Goal: Check status: Check status

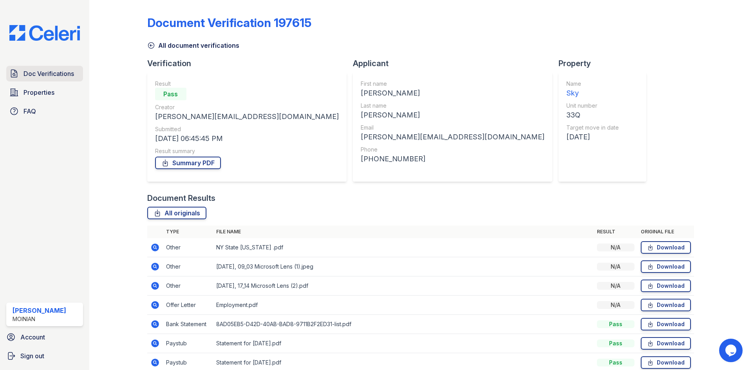
click at [53, 76] on span "Doc Verifications" at bounding box center [49, 73] width 51 height 9
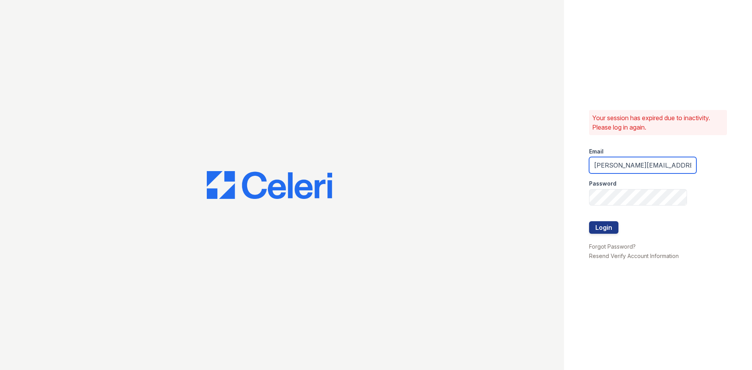
click at [636, 170] on input "olis-cypcarz@moiniangroup.com" at bounding box center [642, 165] width 107 height 16
type input "richard@moiniangroup.com"
click at [608, 230] on button "Login" at bounding box center [603, 227] width 29 height 13
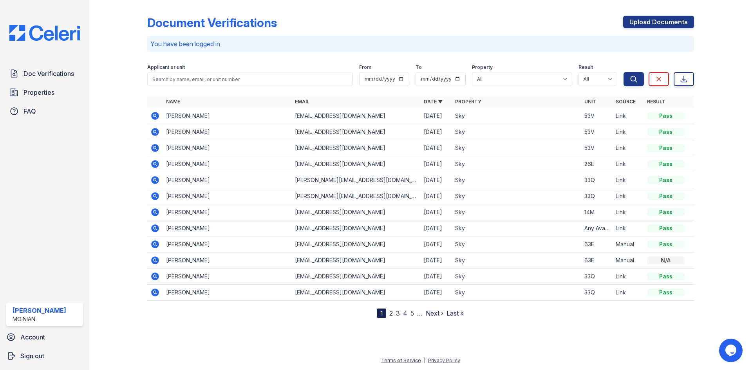
click at [157, 117] on icon at bounding box center [155, 116] width 8 height 8
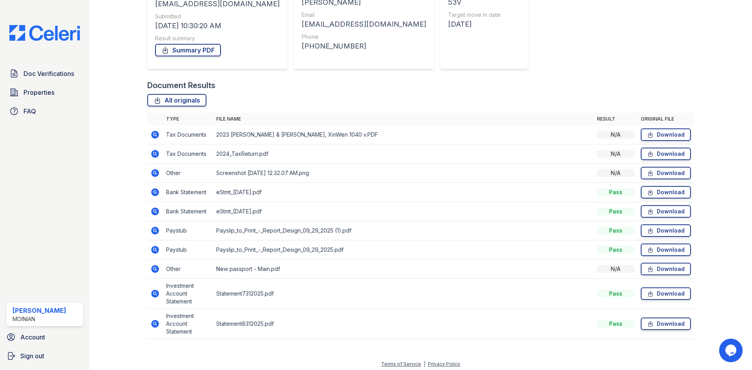
scroll to position [116, 0]
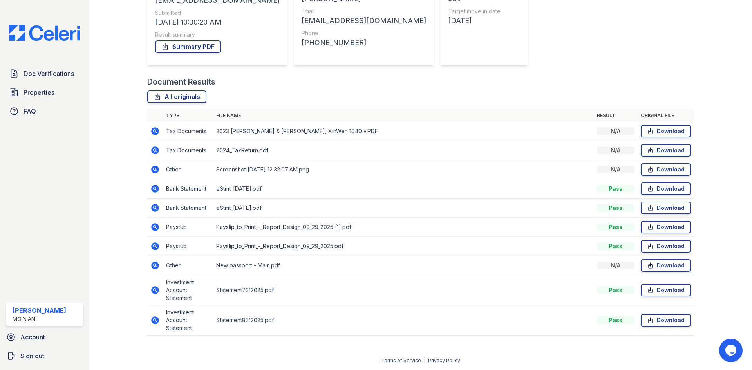
click at [153, 209] on icon at bounding box center [154, 207] width 9 height 9
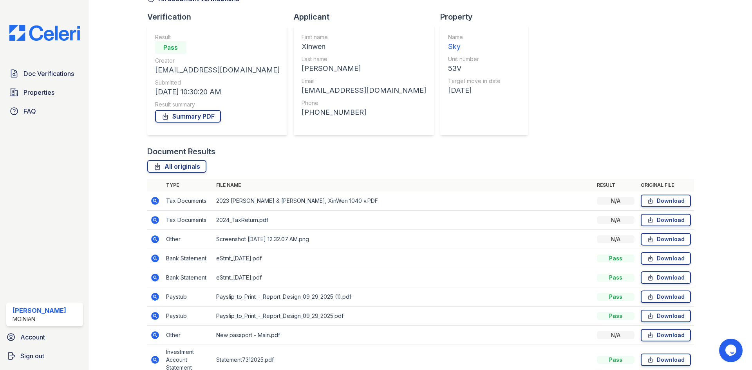
scroll to position [116, 0]
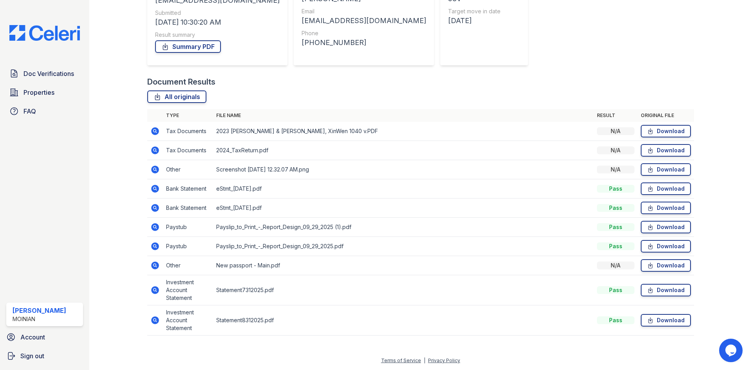
click at [154, 228] on icon at bounding box center [154, 227] width 9 height 9
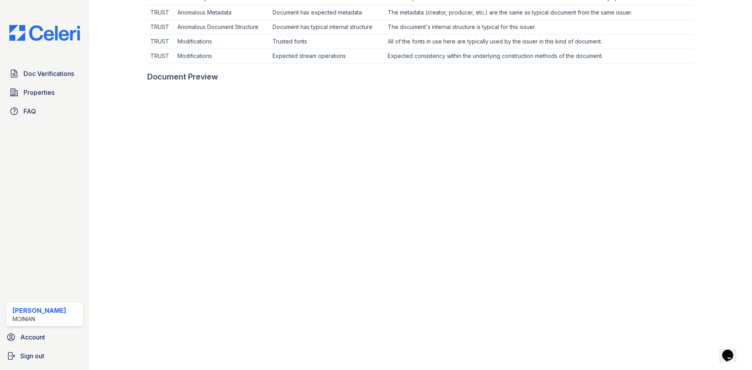
scroll to position [312, 0]
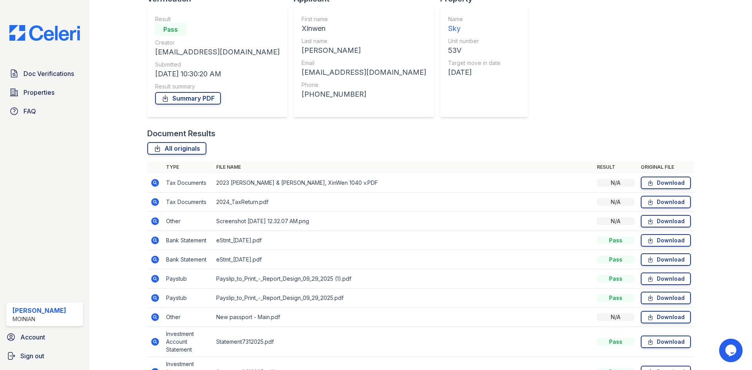
scroll to position [116, 0]
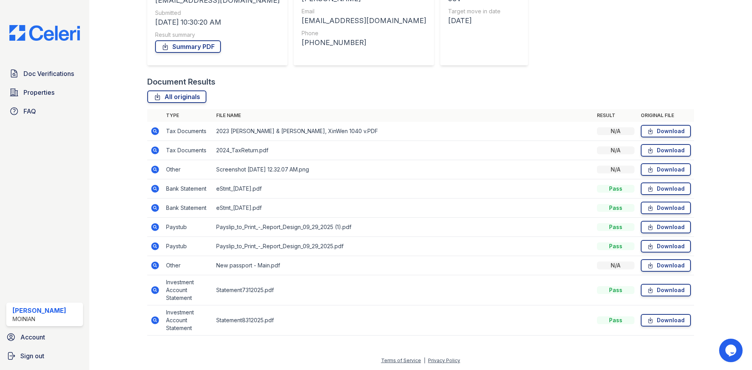
click at [156, 151] on icon at bounding box center [155, 151] width 8 height 8
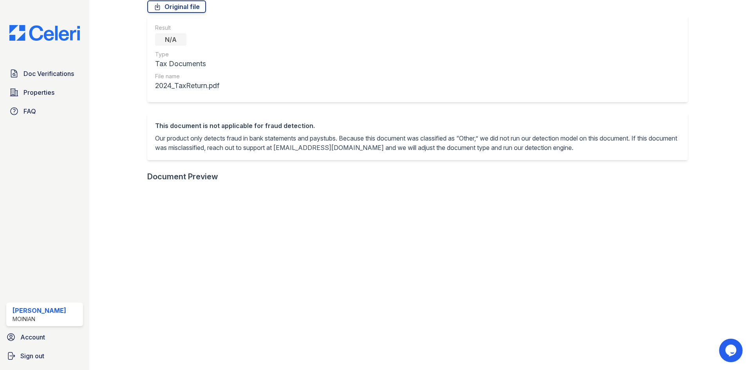
scroll to position [196, 0]
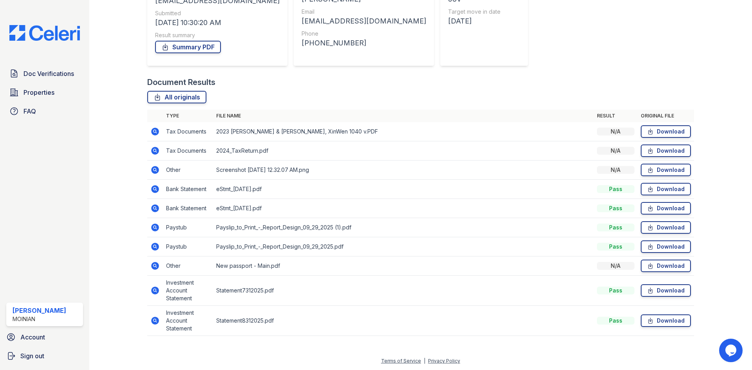
scroll to position [116, 0]
click at [156, 227] on icon at bounding box center [155, 227] width 8 height 8
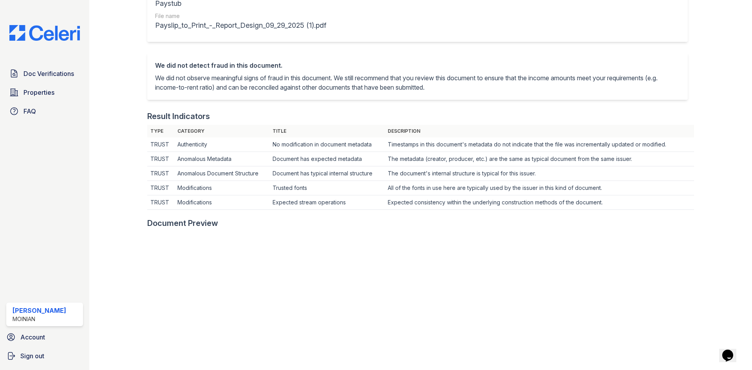
scroll to position [274, 0]
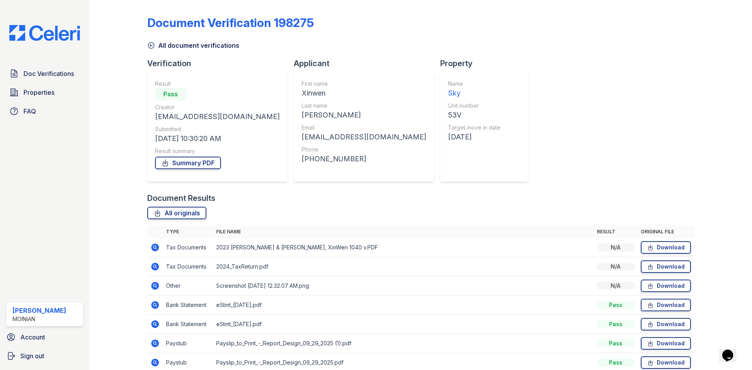
click at [154, 284] on icon at bounding box center [155, 286] width 8 height 8
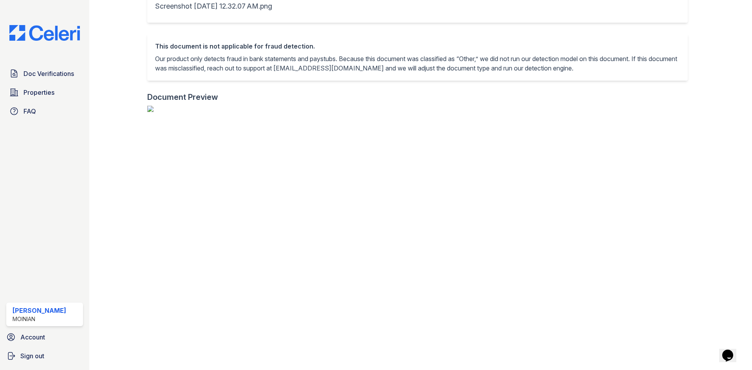
scroll to position [235, 0]
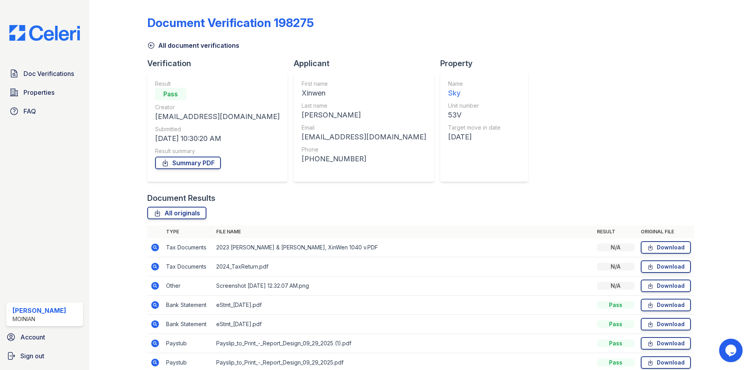
scroll to position [116, 0]
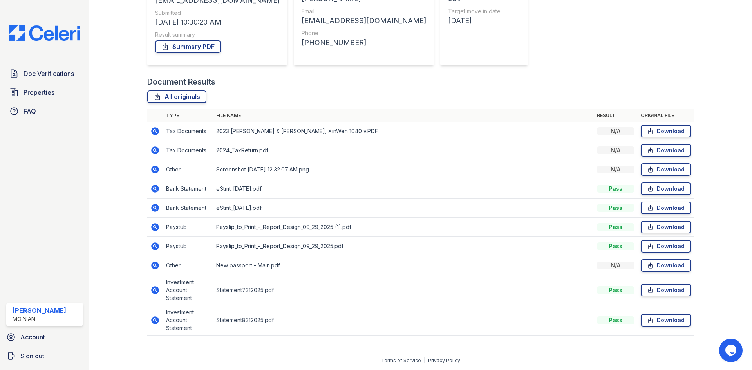
click at [155, 226] on icon at bounding box center [155, 227] width 2 height 2
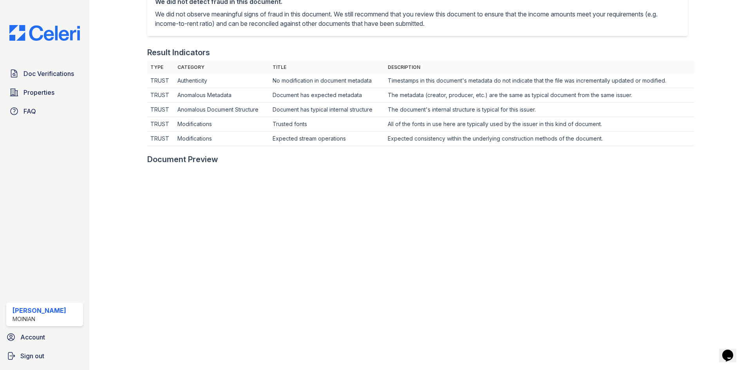
scroll to position [274, 0]
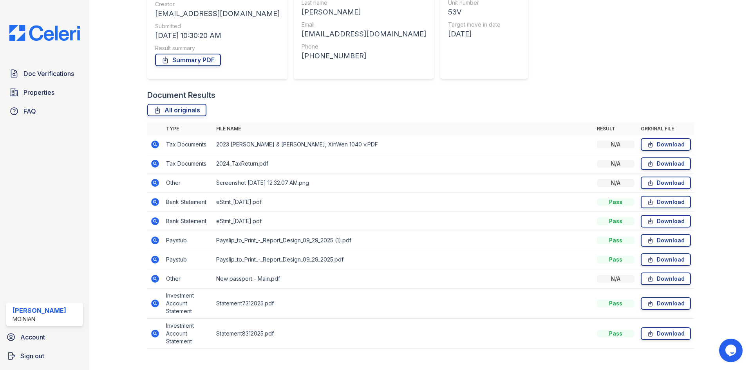
scroll to position [116, 0]
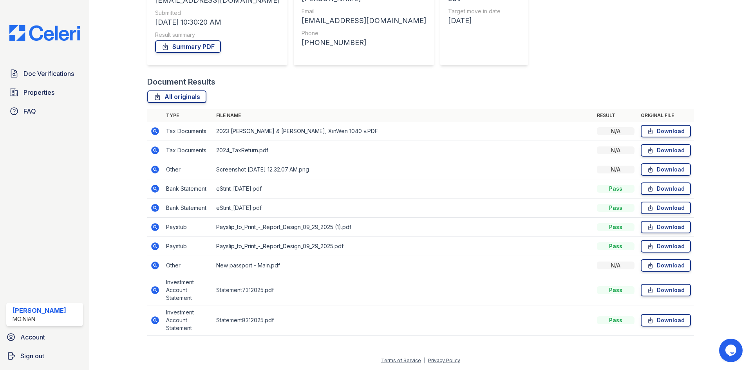
click at [154, 293] on icon at bounding box center [155, 290] width 8 height 8
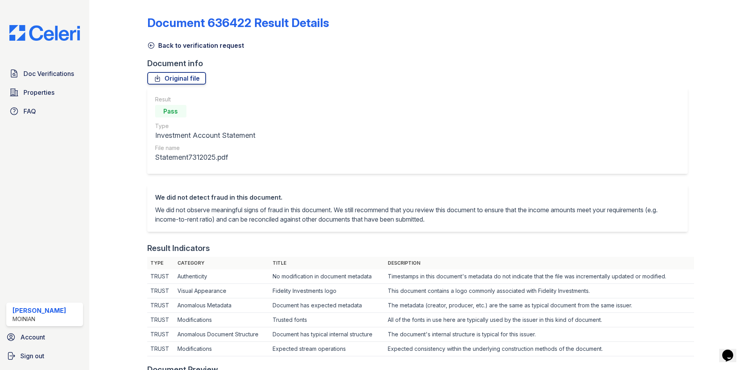
scroll to position [274, 0]
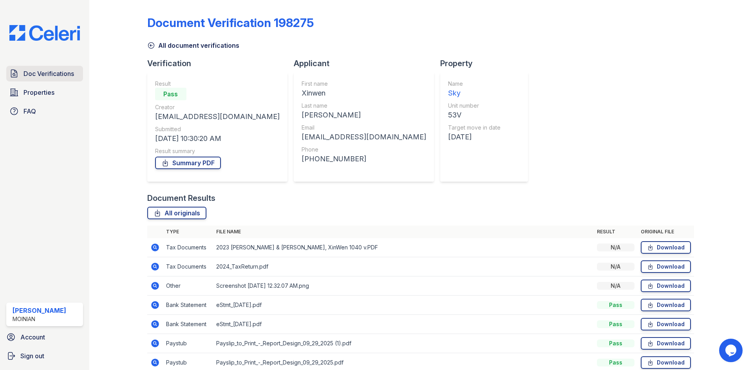
click at [40, 72] on span "Doc Verifications" at bounding box center [49, 73] width 51 height 9
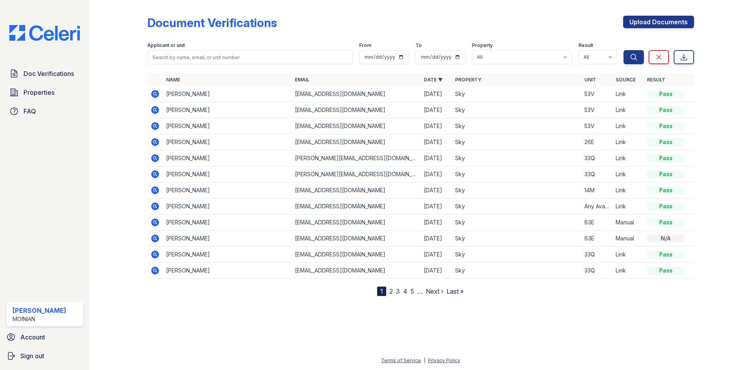
click at [154, 107] on icon at bounding box center [155, 110] width 8 height 8
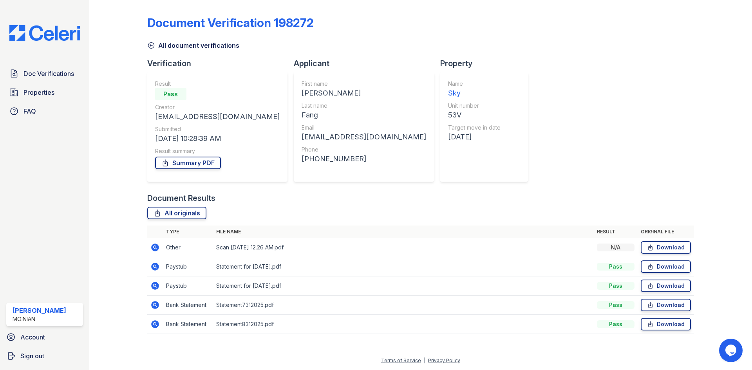
click at [154, 245] on icon at bounding box center [155, 248] width 8 height 8
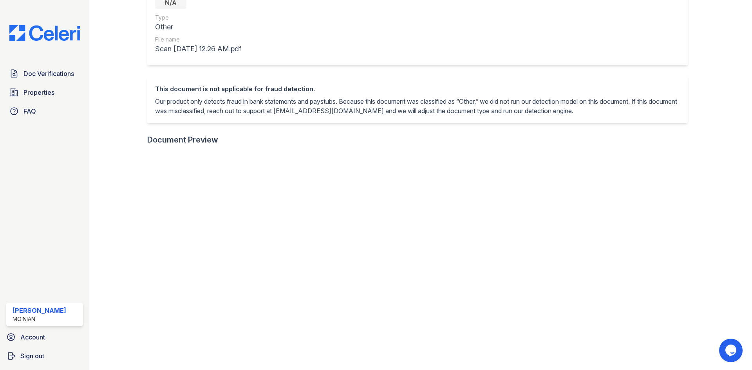
scroll to position [235, 0]
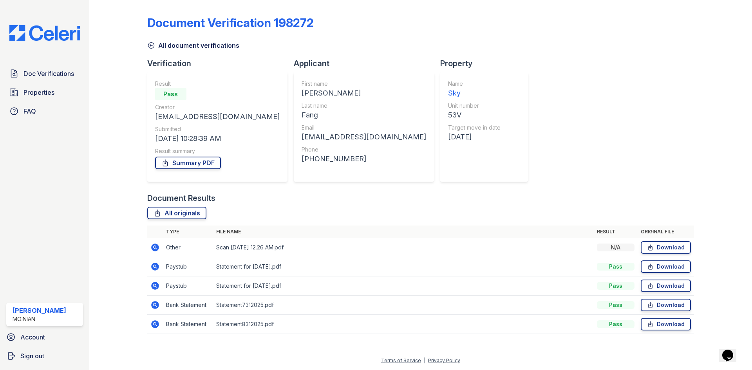
click at [154, 266] on icon at bounding box center [154, 266] width 9 height 9
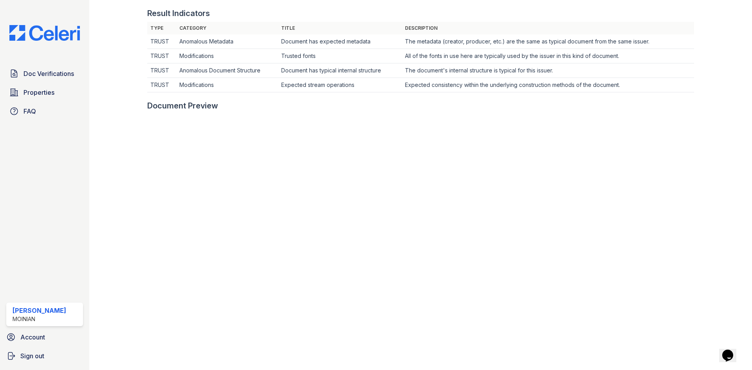
scroll to position [196, 0]
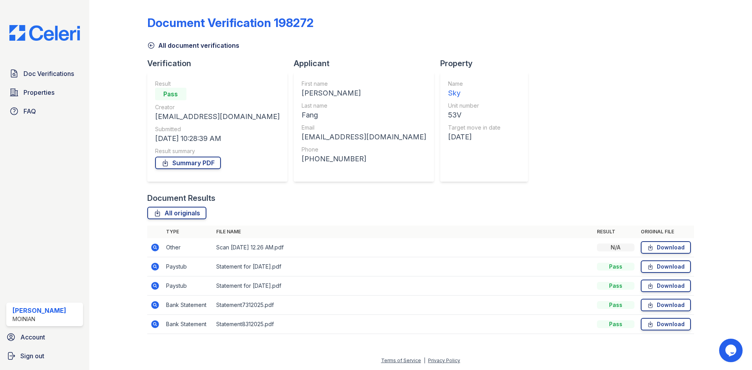
click at [156, 306] on icon at bounding box center [154, 304] width 9 height 9
click at [156, 305] on icon at bounding box center [155, 305] width 8 height 8
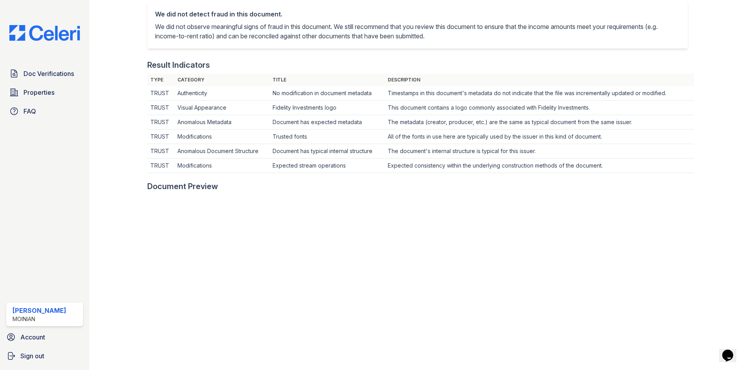
scroll to position [274, 0]
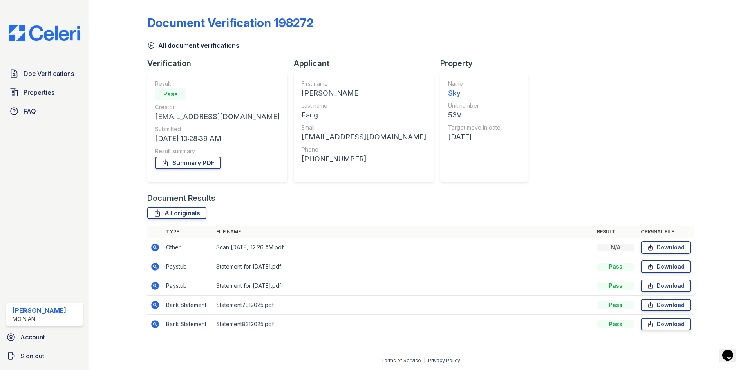
click at [153, 326] on icon at bounding box center [155, 324] width 8 height 8
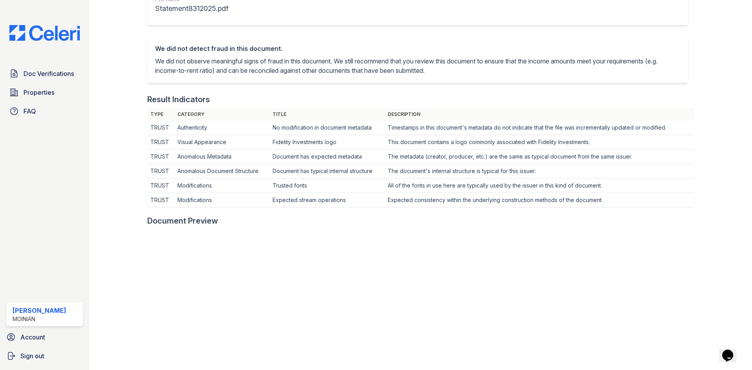
scroll to position [118, 0]
